Goal: Information Seeking & Learning: Find specific fact

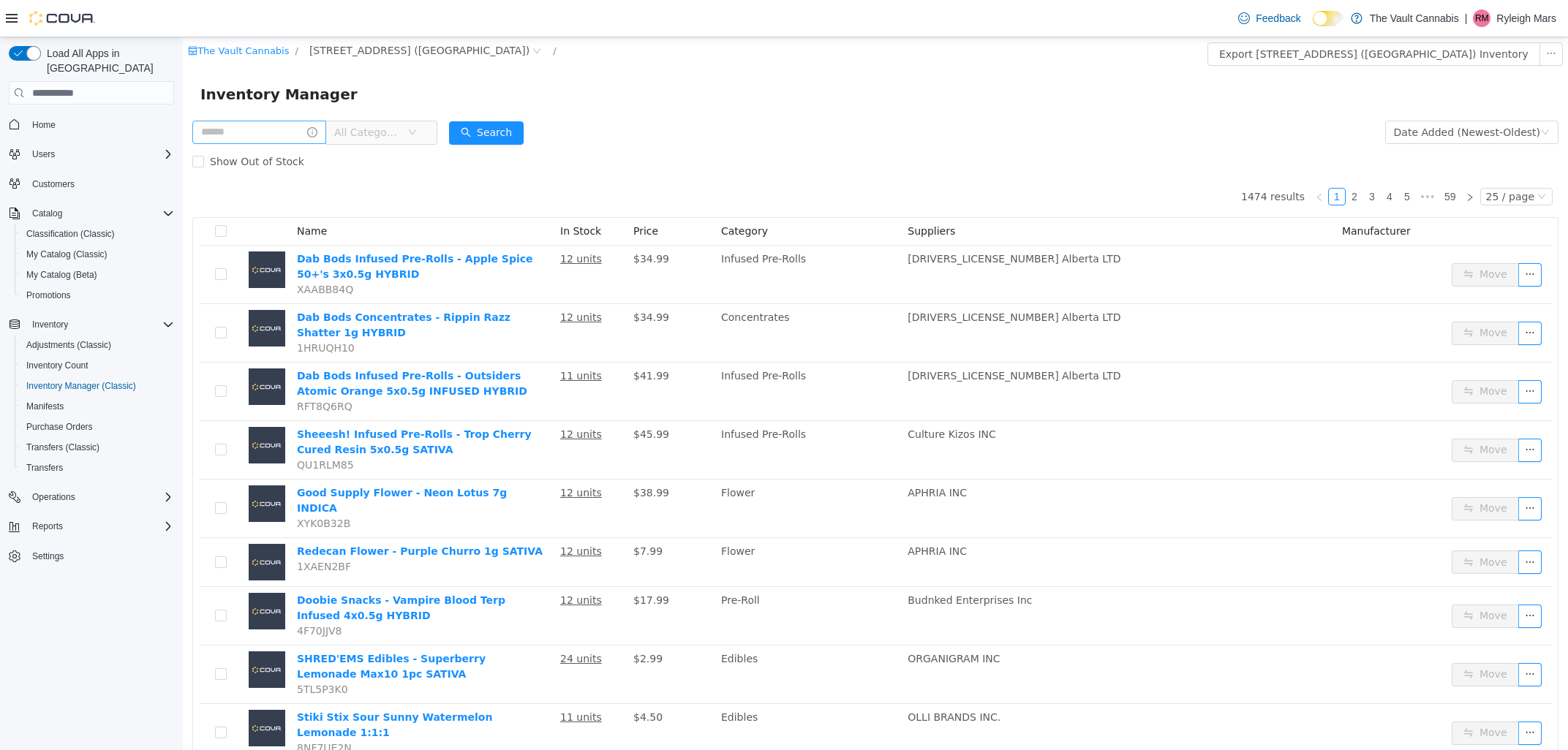
click at [290, 143] on span "All Categories" at bounding box center [314, 132] width 245 height 24
click at [280, 128] on input "text" at bounding box center [259, 131] width 134 height 23
type input "*******"
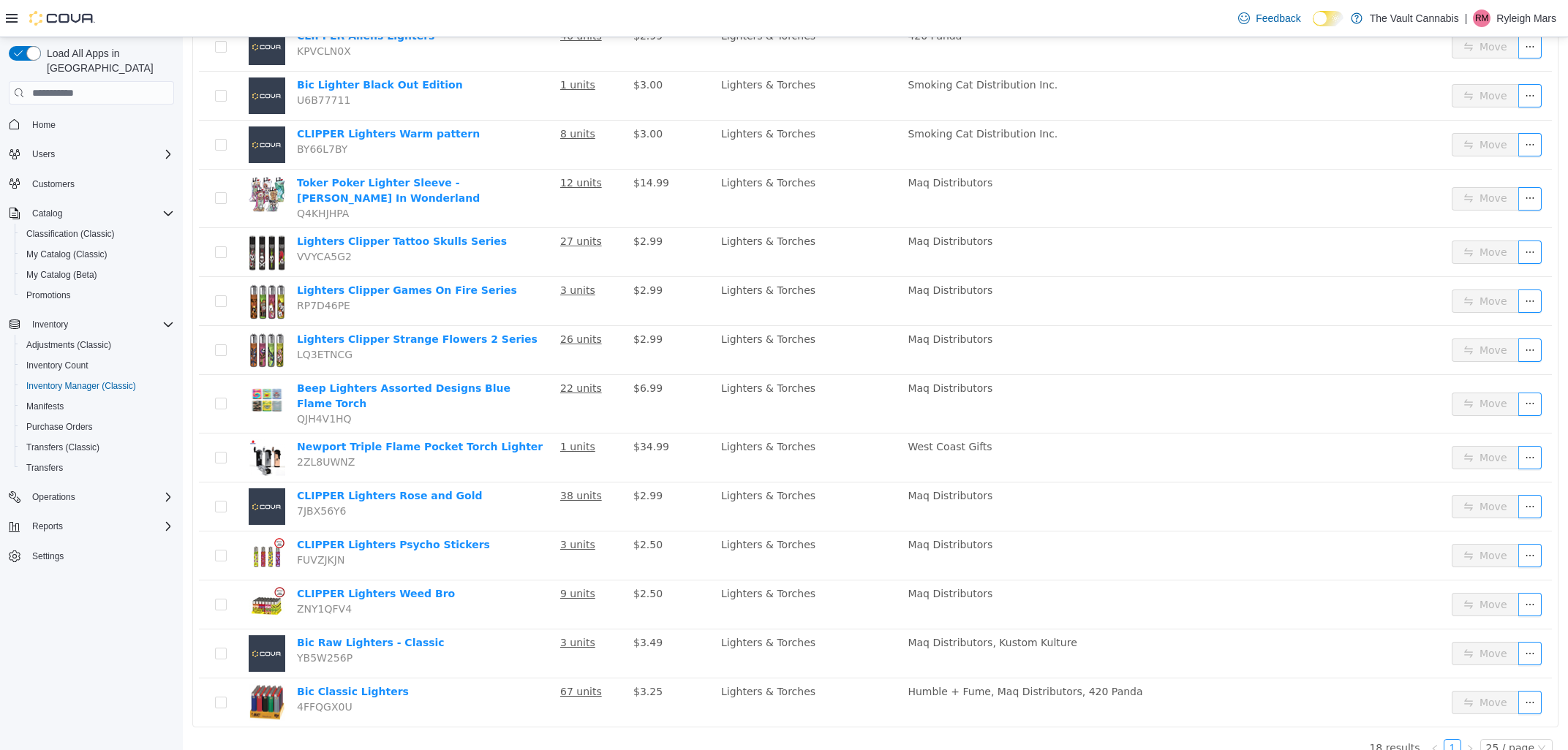
scroll to position [429, 0]
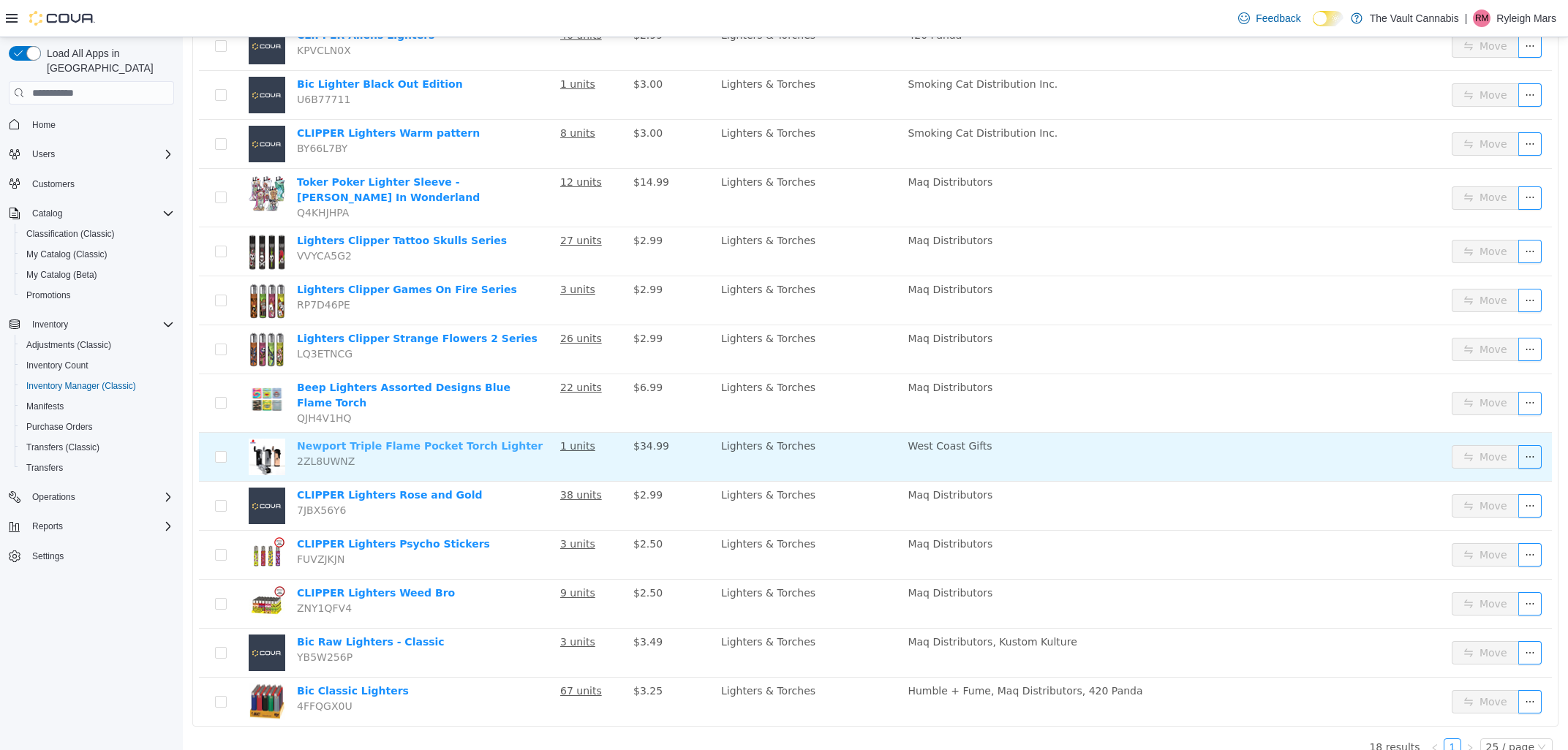
click at [424, 440] on link "Newport Triple Flame Pocket Torch Lighter" at bounding box center [420, 445] width 246 height 12
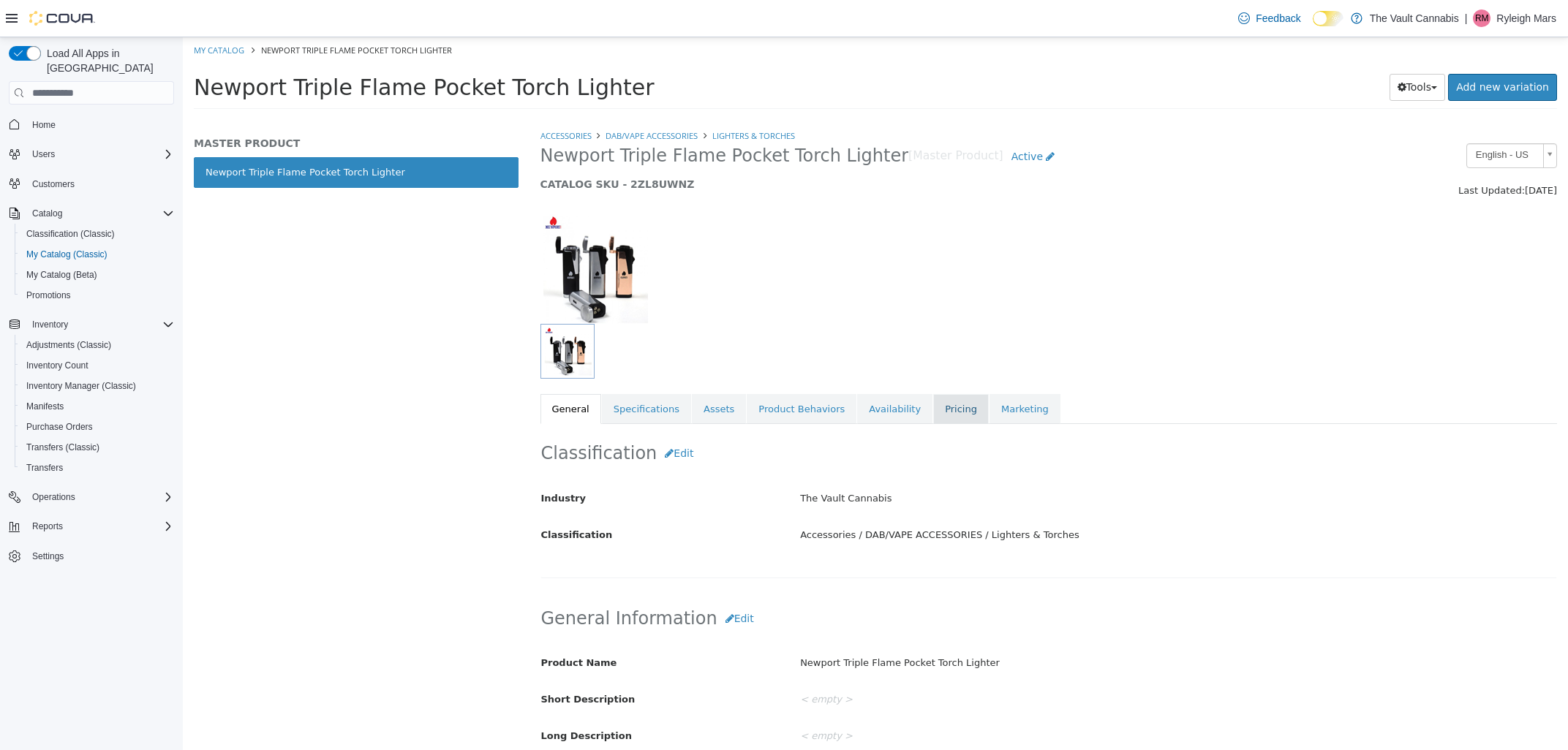
click at [933, 398] on link "Pricing" at bounding box center [961, 409] width 56 height 31
